Goal: Navigation & Orientation: Find specific page/section

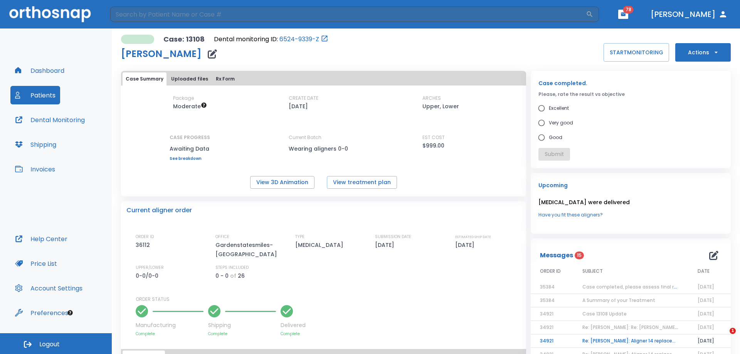
click at [45, 74] on button "Dashboard" at bounding box center [39, 70] width 59 height 19
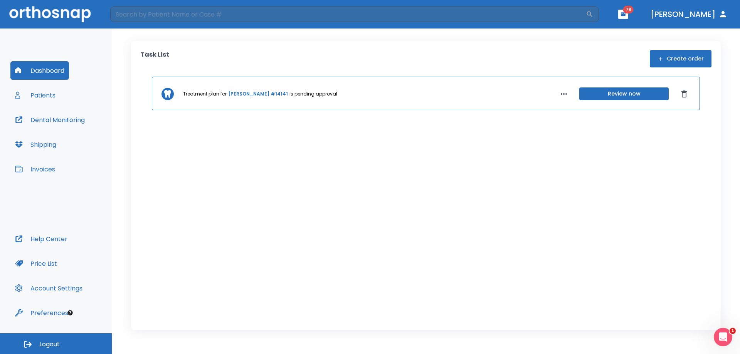
click at [357, 209] on div "Treatment plan for Doreen Colorio #14141 is pending approval Review now" at bounding box center [425, 191] width 571 height 229
click at [48, 95] on button "Patients" at bounding box center [35, 95] width 50 height 19
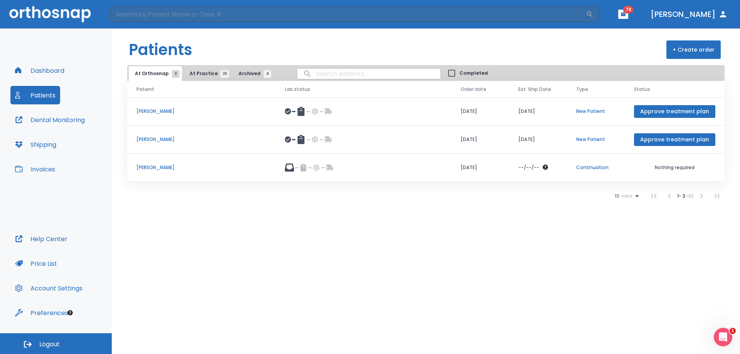
click at [163, 136] on p "Doreen Colorio" at bounding box center [201, 139] width 130 height 7
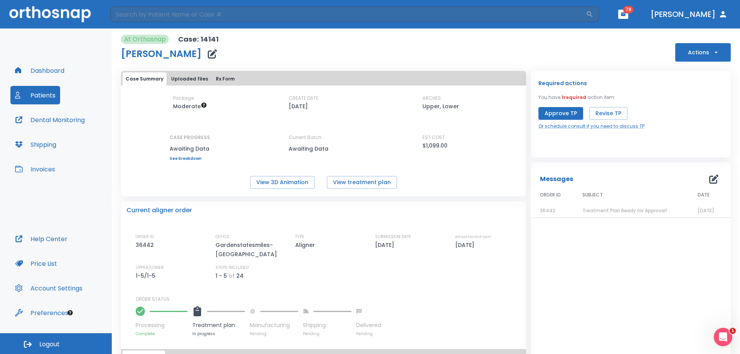
click at [645, 55] on div "At Orthosnap Case: 14141 Doreen Colorio Actions" at bounding box center [426, 48] width 610 height 27
click at [155, 15] on input "search" at bounding box center [348, 14] width 476 height 15
click at [234, 13] on input "search" at bounding box center [348, 14] width 476 height 15
click at [200, 8] on input "banis" at bounding box center [348, 14] width 476 height 15
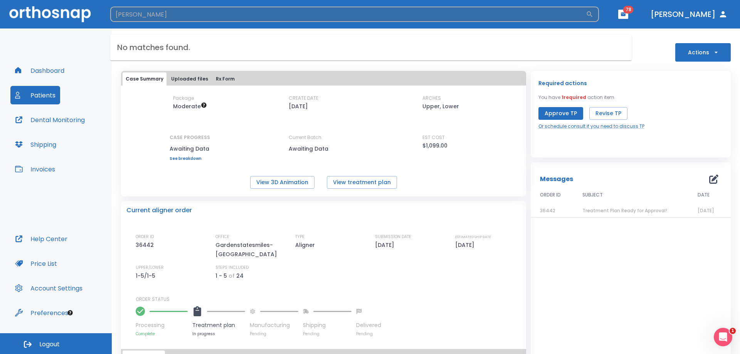
click at [200, 8] on input "banis" at bounding box center [348, 14] width 476 height 15
click at [199, 8] on input "banis" at bounding box center [348, 14] width 476 height 15
type input "b"
type input "christine"
click at [49, 89] on button "Patients" at bounding box center [35, 95] width 50 height 19
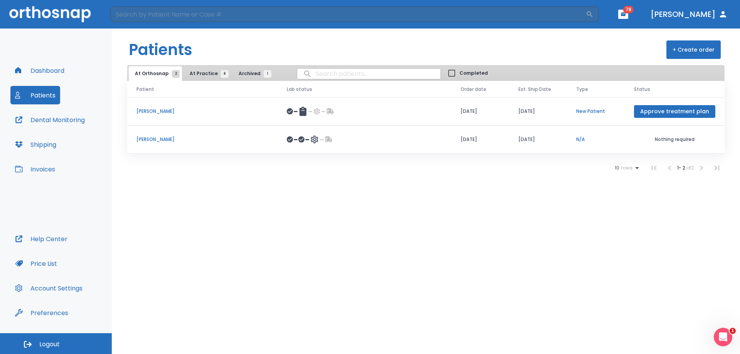
click at [194, 76] on span "At Practice 8" at bounding box center [207, 73] width 35 height 7
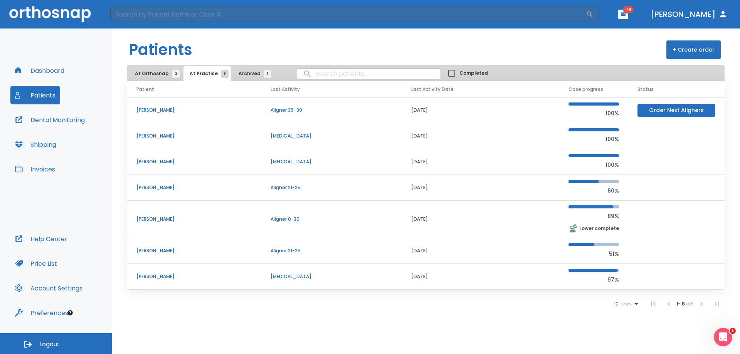
click at [232, 74] on button "Archived 1" at bounding box center [252, 73] width 41 height 15
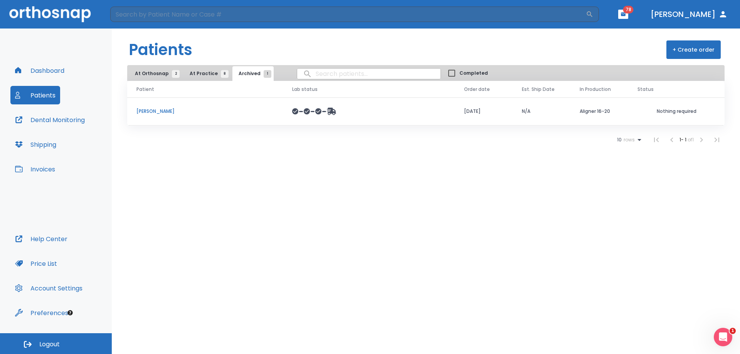
click at [204, 74] on span "At Practice 8" at bounding box center [207, 73] width 35 height 7
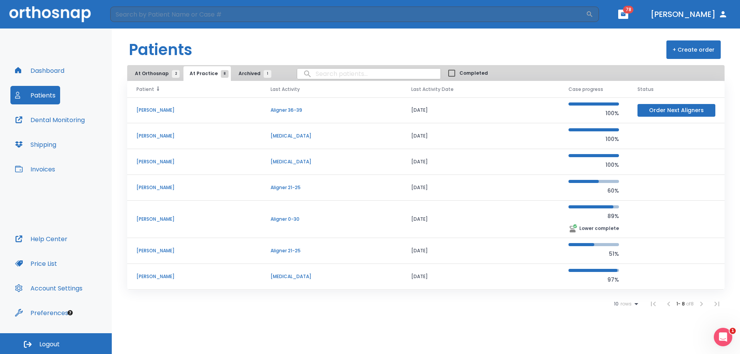
scroll to position [26, 0]
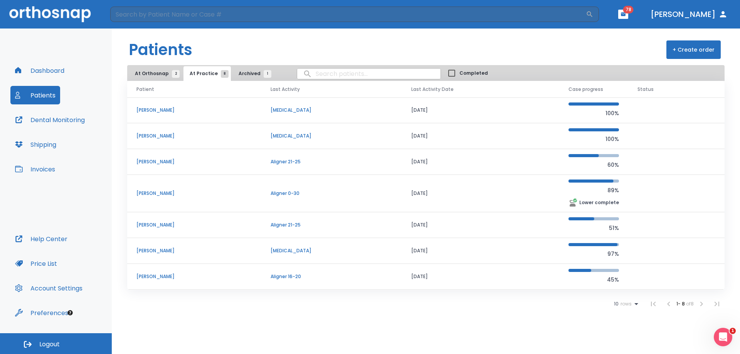
click at [168, 79] on button "At Orthosnap 2" at bounding box center [155, 73] width 53 height 15
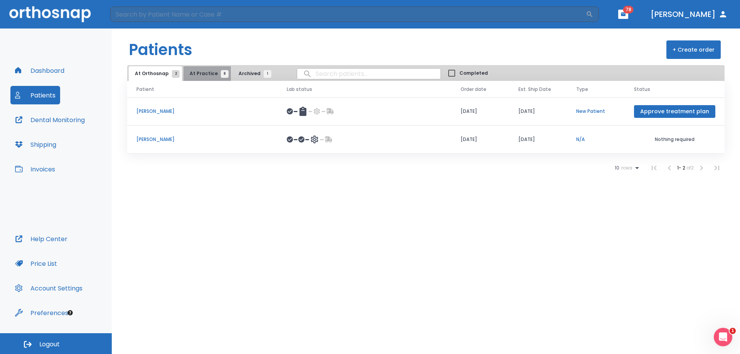
click at [221, 72] on span "8" at bounding box center [225, 74] width 8 height 8
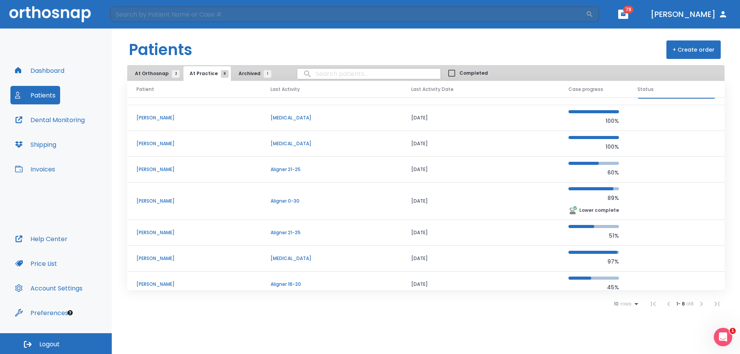
scroll to position [26, 0]
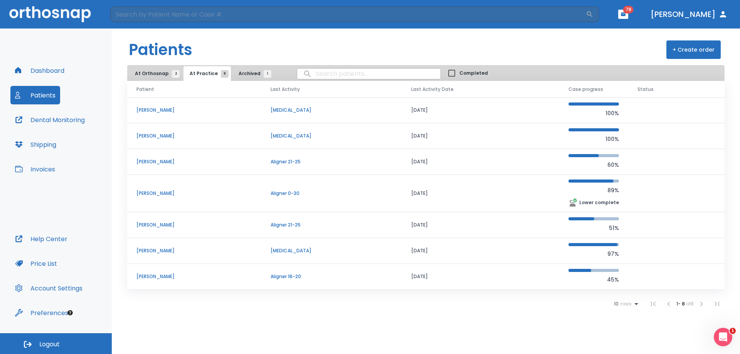
click at [704, 303] on li at bounding box center [701, 303] width 15 height 15
click at [702, 303] on li at bounding box center [701, 303] width 15 height 15
click at [701, 303] on li at bounding box center [701, 303] width 15 height 15
click at [700, 303] on li at bounding box center [701, 303] width 15 height 15
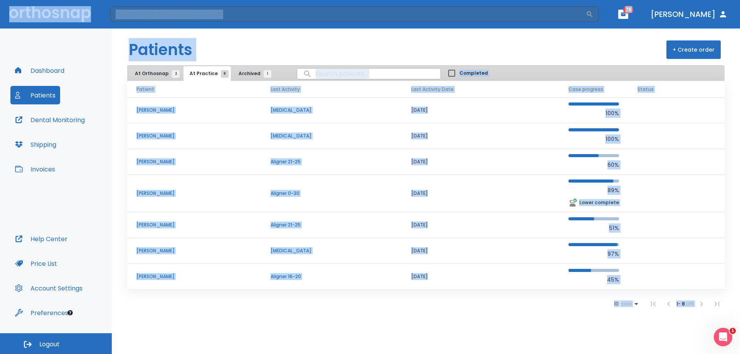
click at [700, 304] on li at bounding box center [701, 303] width 15 height 15
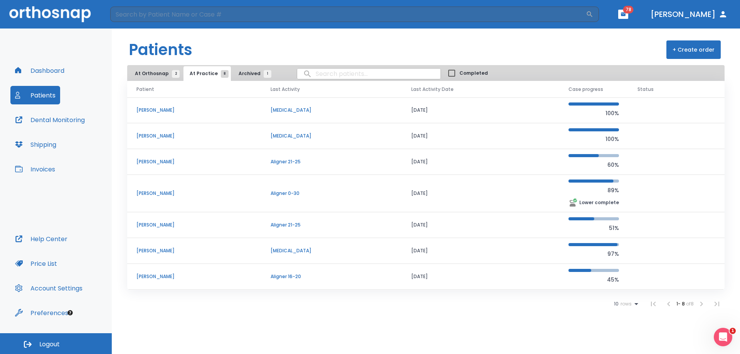
click at [699, 305] on li at bounding box center [701, 303] width 15 height 15
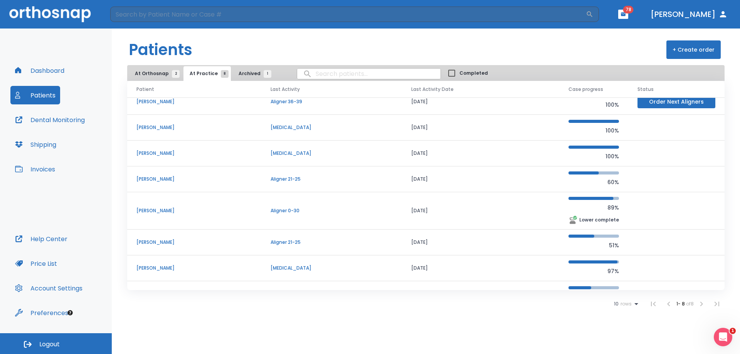
scroll to position [0, 0]
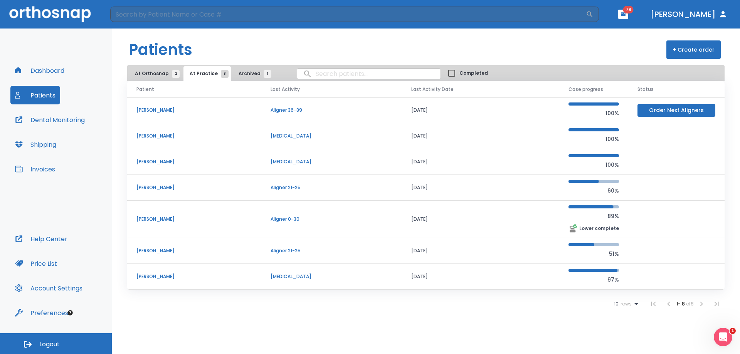
click at [146, 72] on span "At Orthosnap 2" at bounding box center [155, 73] width 41 height 7
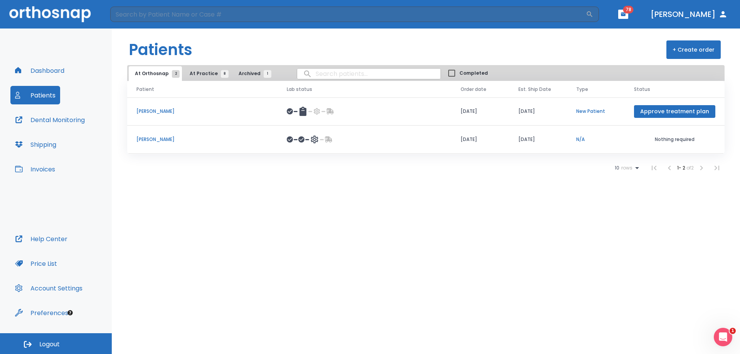
click at [229, 59] on header "Patients + Create order" at bounding box center [426, 47] width 628 height 37
drag, startPoint x: 692, startPoint y: 22, endPoint x: 708, endPoint y: 13, distance: 18.3
click at [692, 22] on header "​ 78 Dr. Shah" at bounding box center [370, 14] width 740 height 29
click at [708, 13] on button "Dr. Shah" at bounding box center [689, 14] width 83 height 14
click at [200, 71] on span "At Practice 8" at bounding box center [207, 73] width 35 height 7
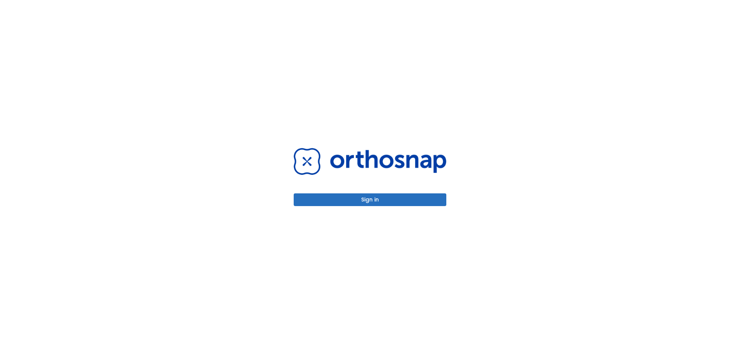
click at [380, 197] on button "Sign in" at bounding box center [370, 200] width 153 height 13
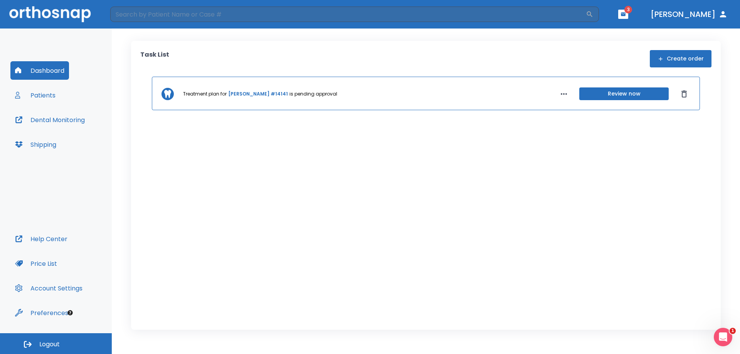
click at [42, 93] on button "Patients" at bounding box center [35, 95] width 50 height 19
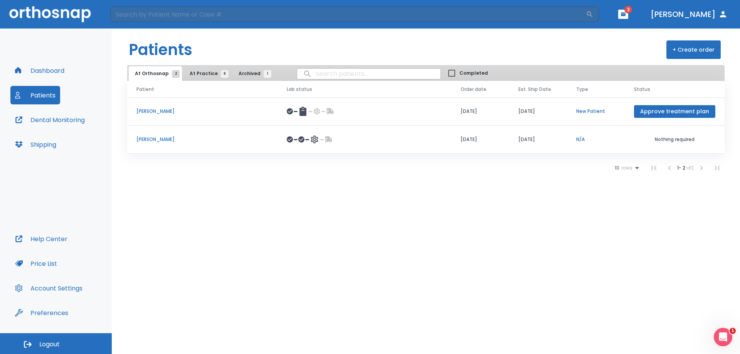
click at [162, 113] on p "[PERSON_NAME]" at bounding box center [202, 111] width 132 height 7
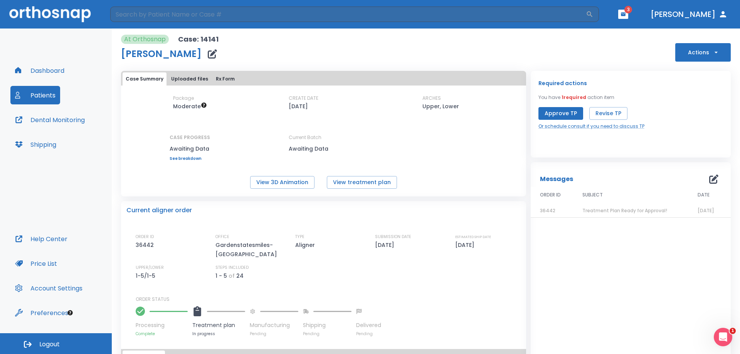
click at [298, 118] on div "CREATE DATE 09/03/25" at bounding box center [323, 108] width 69 height 27
click at [310, 14] on input "search" at bounding box center [348, 14] width 476 height 15
type input "[PERSON_NAME]"
click at [56, 107] on div "Dashboard Patients Dental Monitoring Shipping" at bounding box center [55, 145] width 91 height 168
click at [50, 103] on button "Patients" at bounding box center [35, 95] width 50 height 19
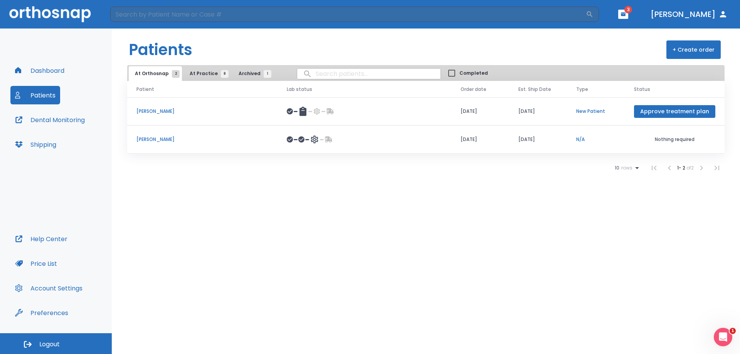
click at [200, 76] on span "At Practice 8" at bounding box center [207, 73] width 35 height 7
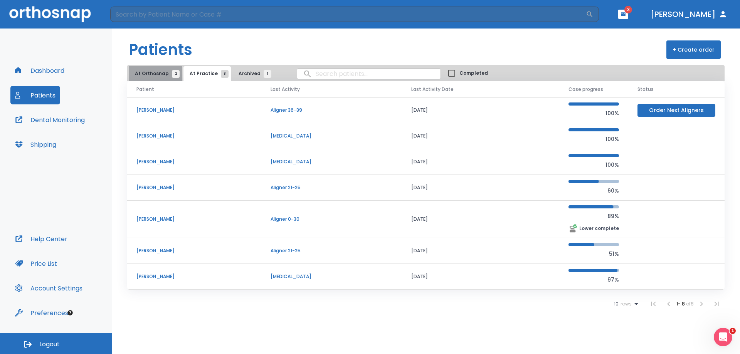
click at [159, 75] on span "At Orthosnap 2" at bounding box center [155, 73] width 41 height 7
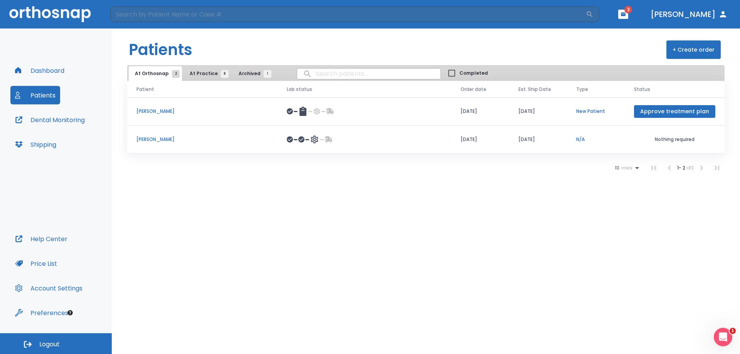
click at [213, 70] on span "At Practice 8" at bounding box center [207, 73] width 35 height 7
click at [711, 11] on button "Dr. Chueiri" at bounding box center [689, 14] width 83 height 14
click at [707, 13] on button "Dr. Chueiri" at bounding box center [689, 14] width 83 height 14
click at [697, 17] on button "Dr. Chueiri" at bounding box center [689, 14] width 83 height 14
click at [697, 16] on button "Dr. Chueiri" at bounding box center [689, 14] width 83 height 14
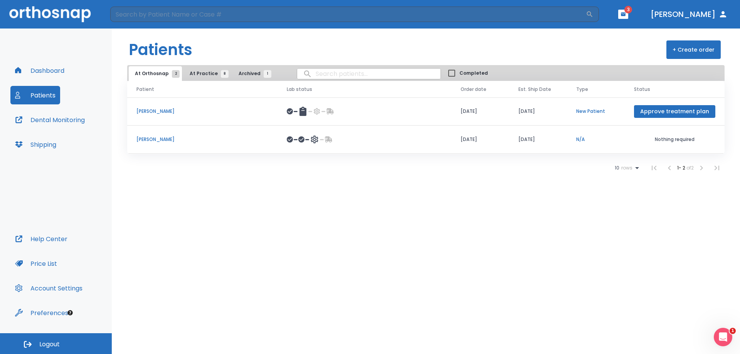
click at [461, 219] on div "Patients + Create order At Orthosnap 2 At Practice 8 Archived 1 Completed Patie…" at bounding box center [426, 192] width 628 height 326
click at [195, 73] on span "At Practice 8" at bounding box center [207, 73] width 35 height 7
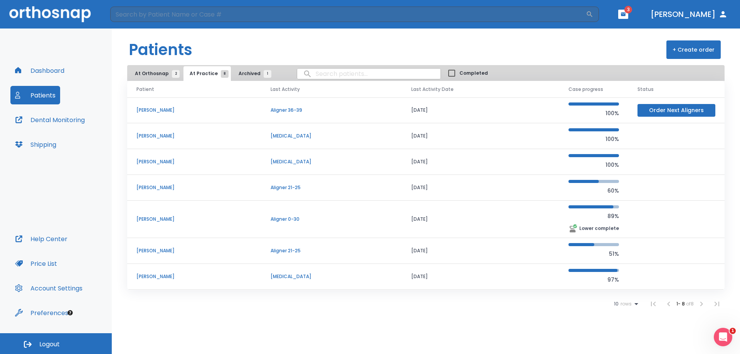
click at [700, 8] on button "Dr. Chueiri" at bounding box center [689, 14] width 83 height 14
click at [709, 16] on button "Dr. Chueiri" at bounding box center [689, 14] width 83 height 14
click at [46, 337] on button "Logout" at bounding box center [56, 343] width 112 height 21
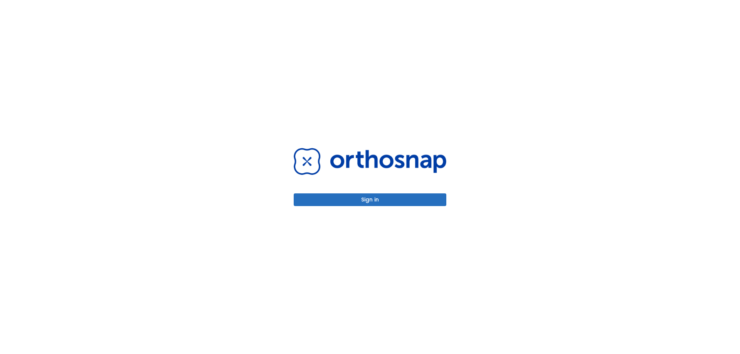
click at [368, 202] on button "Sign in" at bounding box center [370, 200] width 153 height 13
click at [386, 203] on button "Sign in" at bounding box center [370, 200] width 153 height 13
